Goal: Information Seeking & Learning: Learn about a topic

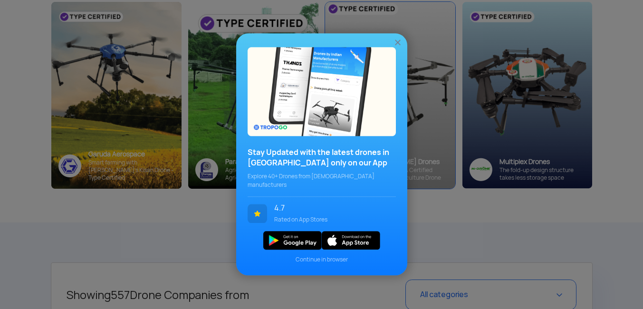
scroll to position [143, 0]
click at [398, 45] on img at bounding box center [398, 43] width 10 height 10
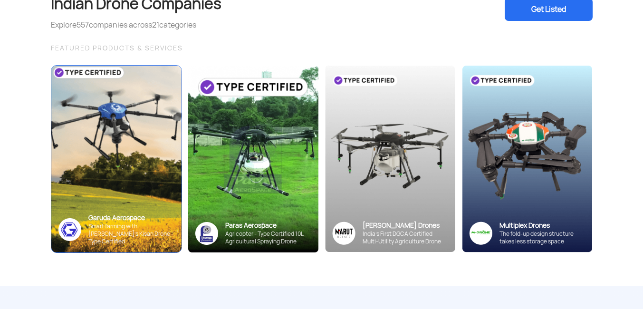
scroll to position [95, 0]
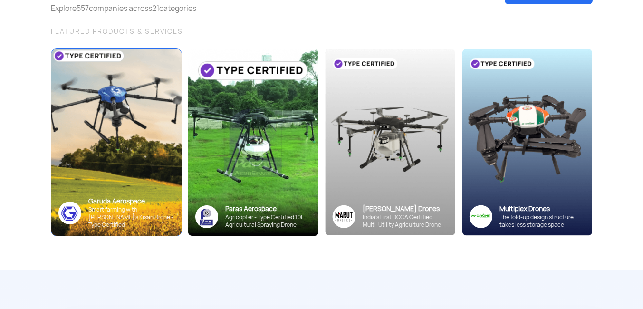
click at [135, 152] on img at bounding box center [116, 141] width 143 height 205
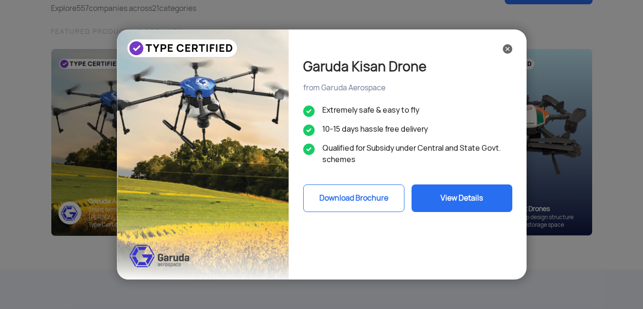
click at [372, 202] on button "Download Brochure" at bounding box center [353, 198] width 101 height 28
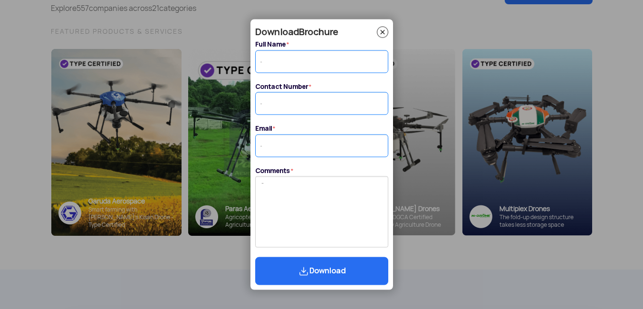
click at [383, 32] on img at bounding box center [382, 32] width 11 height 11
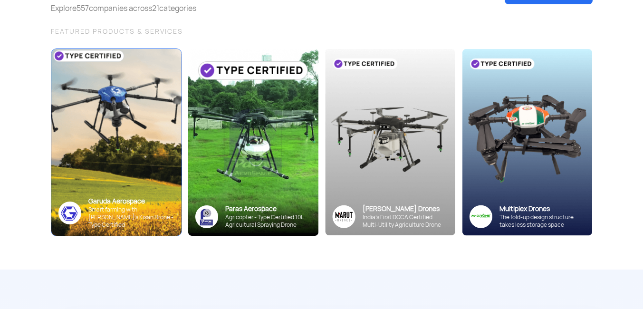
click at [148, 141] on img at bounding box center [116, 141] width 143 height 205
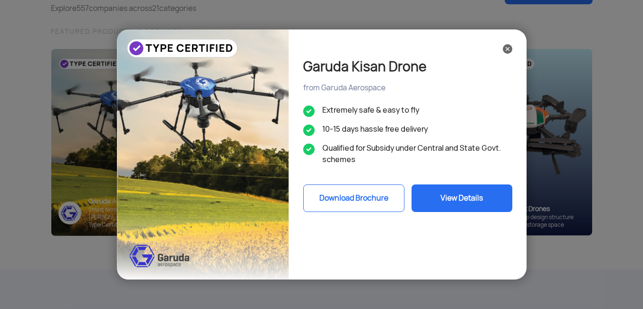
click at [455, 196] on button "View Details" at bounding box center [462, 198] width 101 height 28
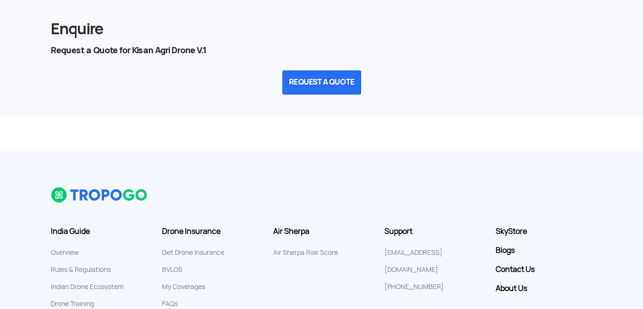
scroll to position [1330, 0]
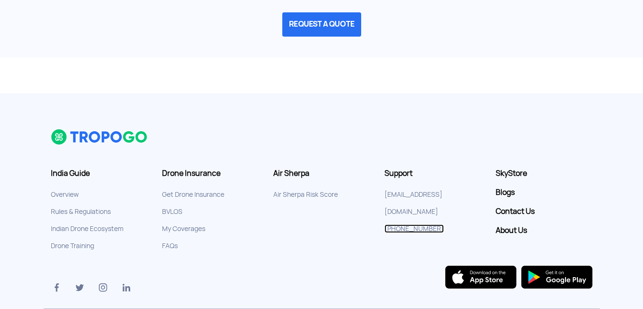
click at [416, 224] on link "[PHONE_NUMBER]" at bounding box center [414, 228] width 59 height 9
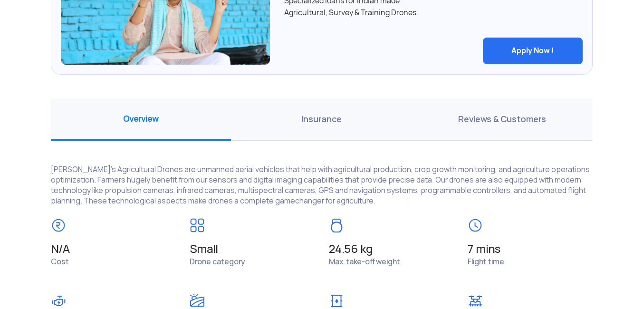
scroll to position [570, 0]
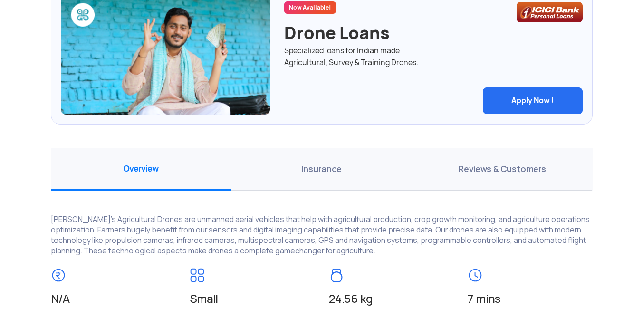
click at [514, 166] on span "Reviews & Customers" at bounding box center [502, 169] width 181 height 42
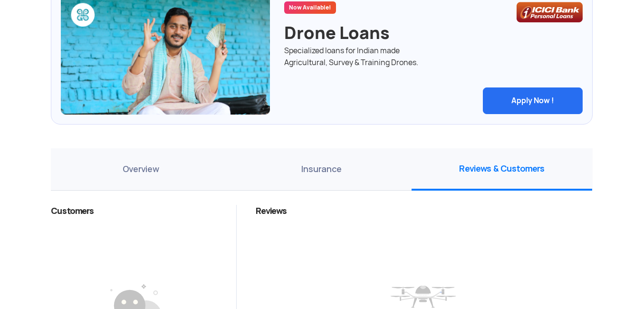
click at [317, 166] on span "Insurance" at bounding box center [321, 169] width 181 height 42
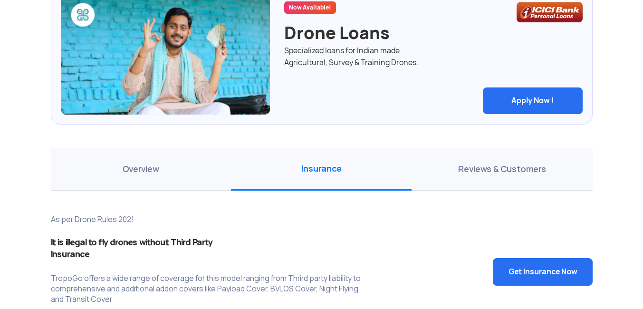
click at [141, 167] on span "Overview" at bounding box center [141, 169] width 181 height 42
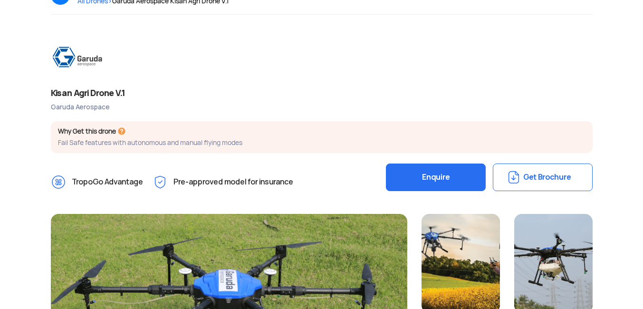
scroll to position [0, 0]
